Goal: Navigation & Orientation: Go to known website

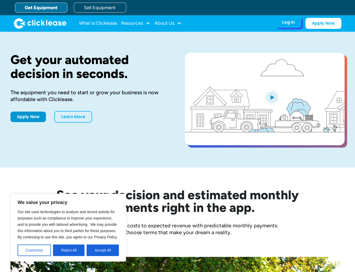
click at [290, 24] on div "Log In" at bounding box center [288, 22] width 13 height 5
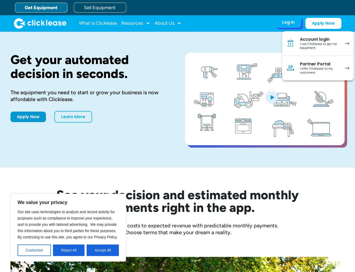
click at [313, 42] on div "I use Clicklease to get my equipment" at bounding box center [320, 46] width 40 height 8
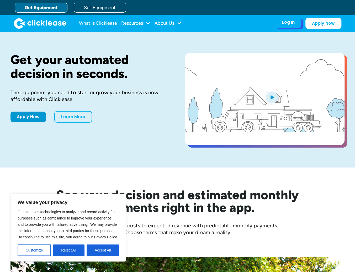
click at [290, 24] on div "Log In" at bounding box center [288, 22] width 13 height 5
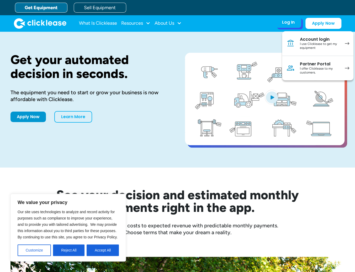
click at [312, 45] on div "I use Clicklease to get my equipment" at bounding box center [320, 46] width 40 height 8
